Goal: Obtain resource: Obtain resource

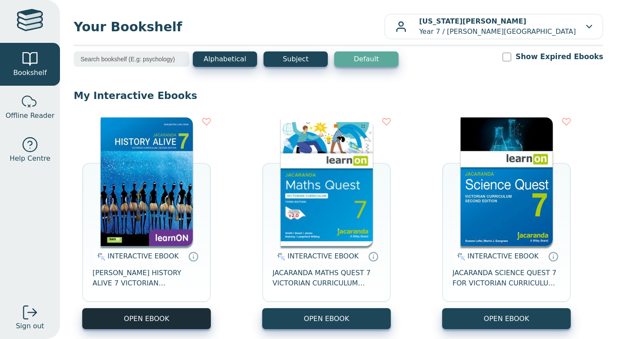
click at [170, 313] on button "OPEN EBOOK" at bounding box center [146, 318] width 129 height 21
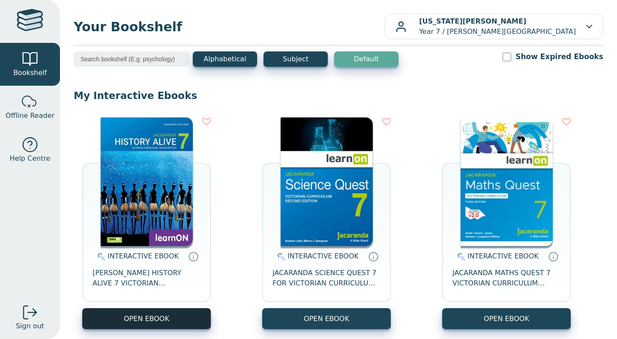
click at [188, 320] on button "OPEN EBOOK" at bounding box center [146, 318] width 129 height 21
